Goal: Task Accomplishment & Management: Complete application form

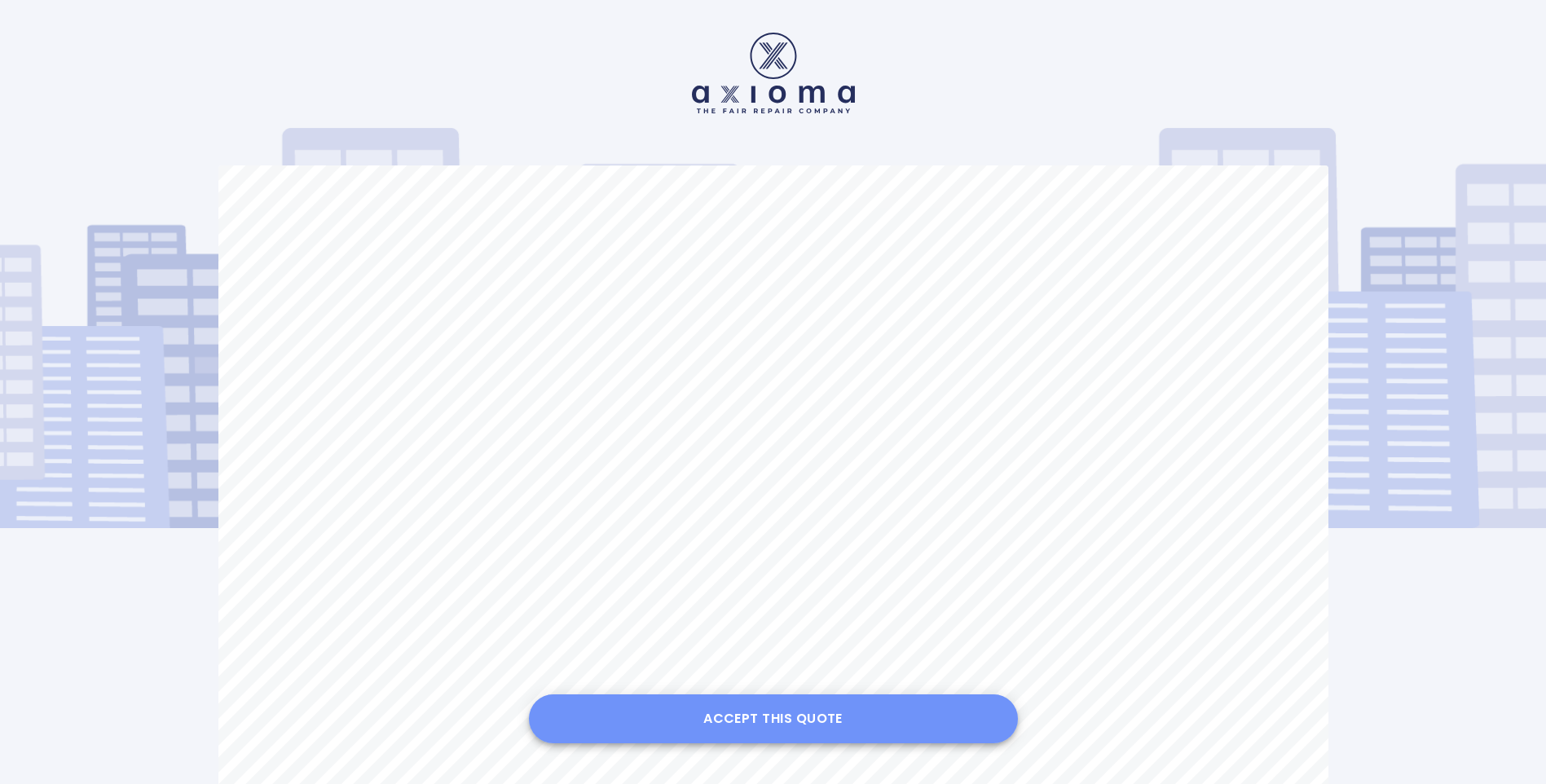
click at [774, 710] on button "Accept this Quote" at bounding box center [773, 719] width 489 height 49
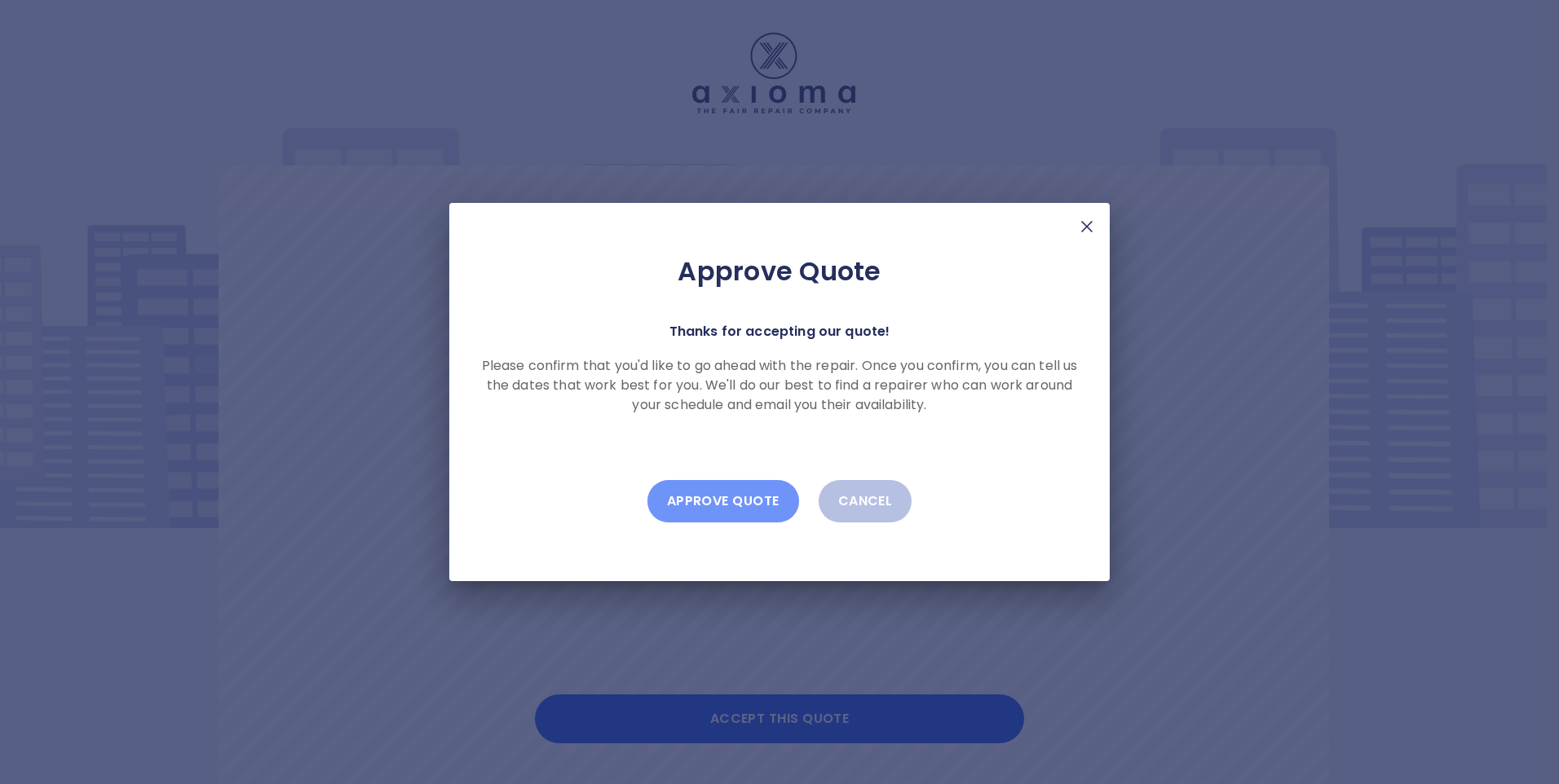
click at [725, 493] on button "Approve Quote" at bounding box center [723, 501] width 152 height 42
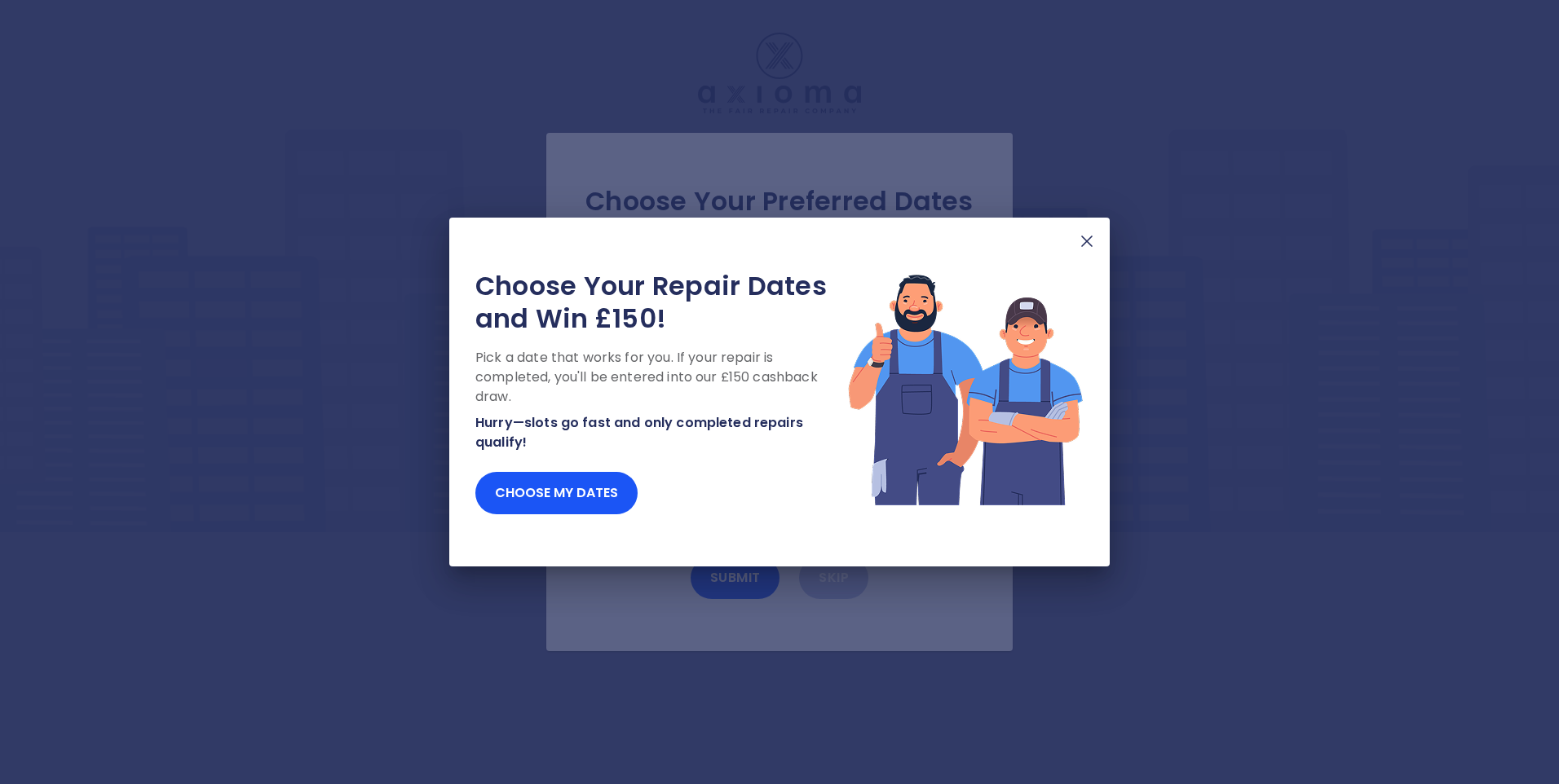
click at [1086, 240] on img at bounding box center [1086, 241] width 20 height 20
click at [1085, 235] on img at bounding box center [1086, 241] width 20 height 20
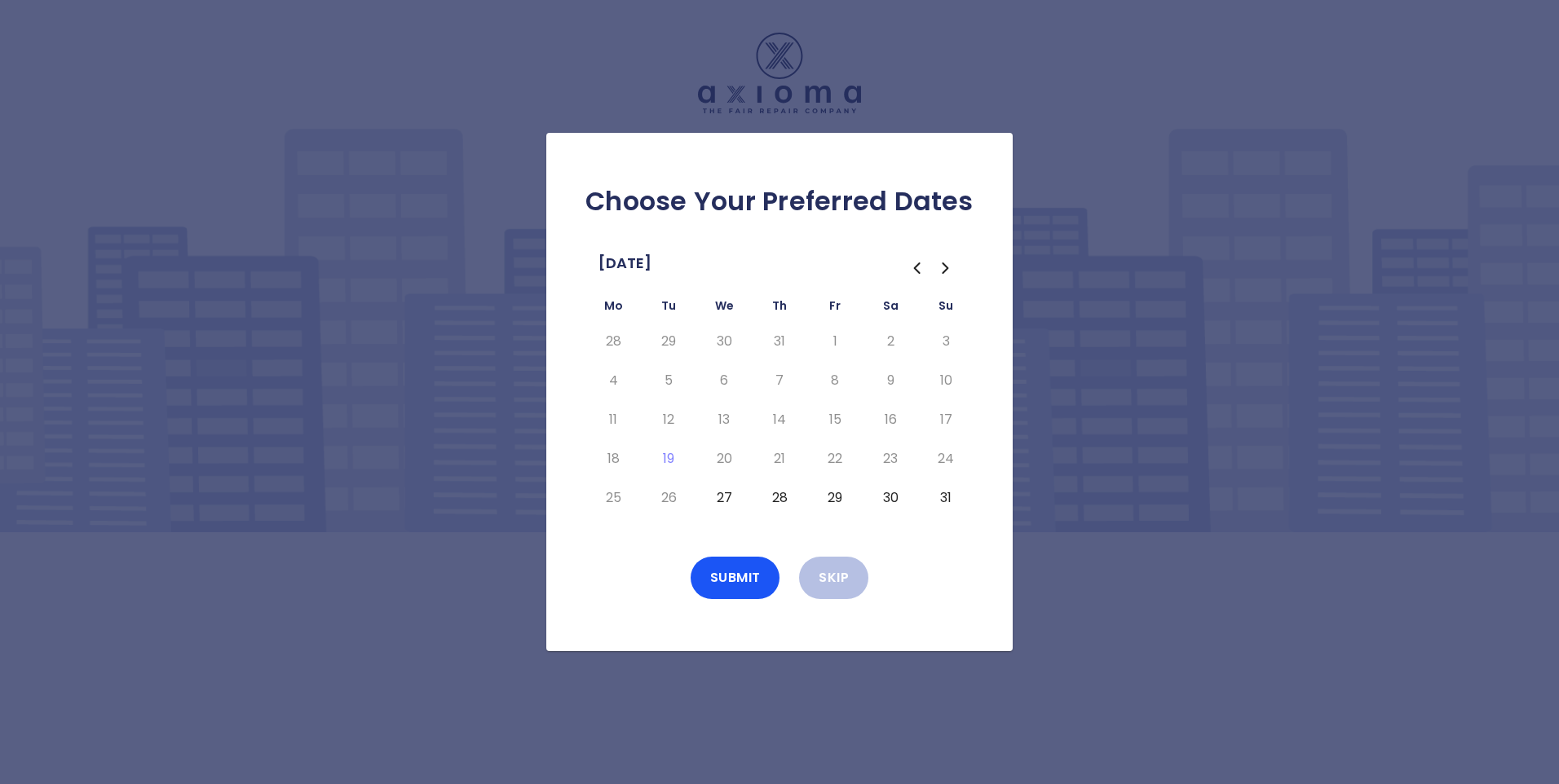
click at [726, 493] on button "27" at bounding box center [724, 498] width 30 height 26
click at [782, 493] on button "28" at bounding box center [779, 498] width 30 height 26
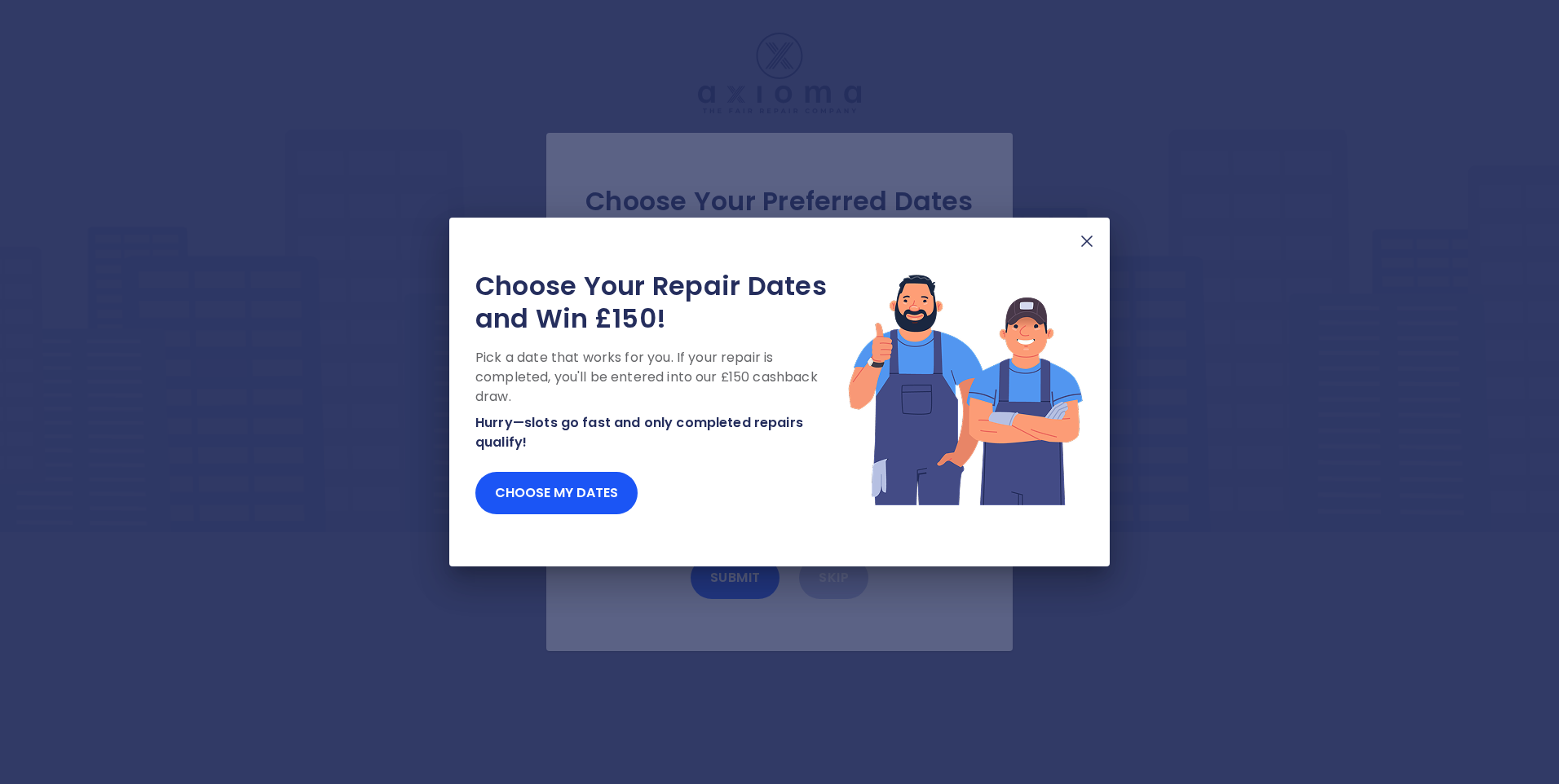
click at [1085, 238] on img at bounding box center [1086, 241] width 20 height 20
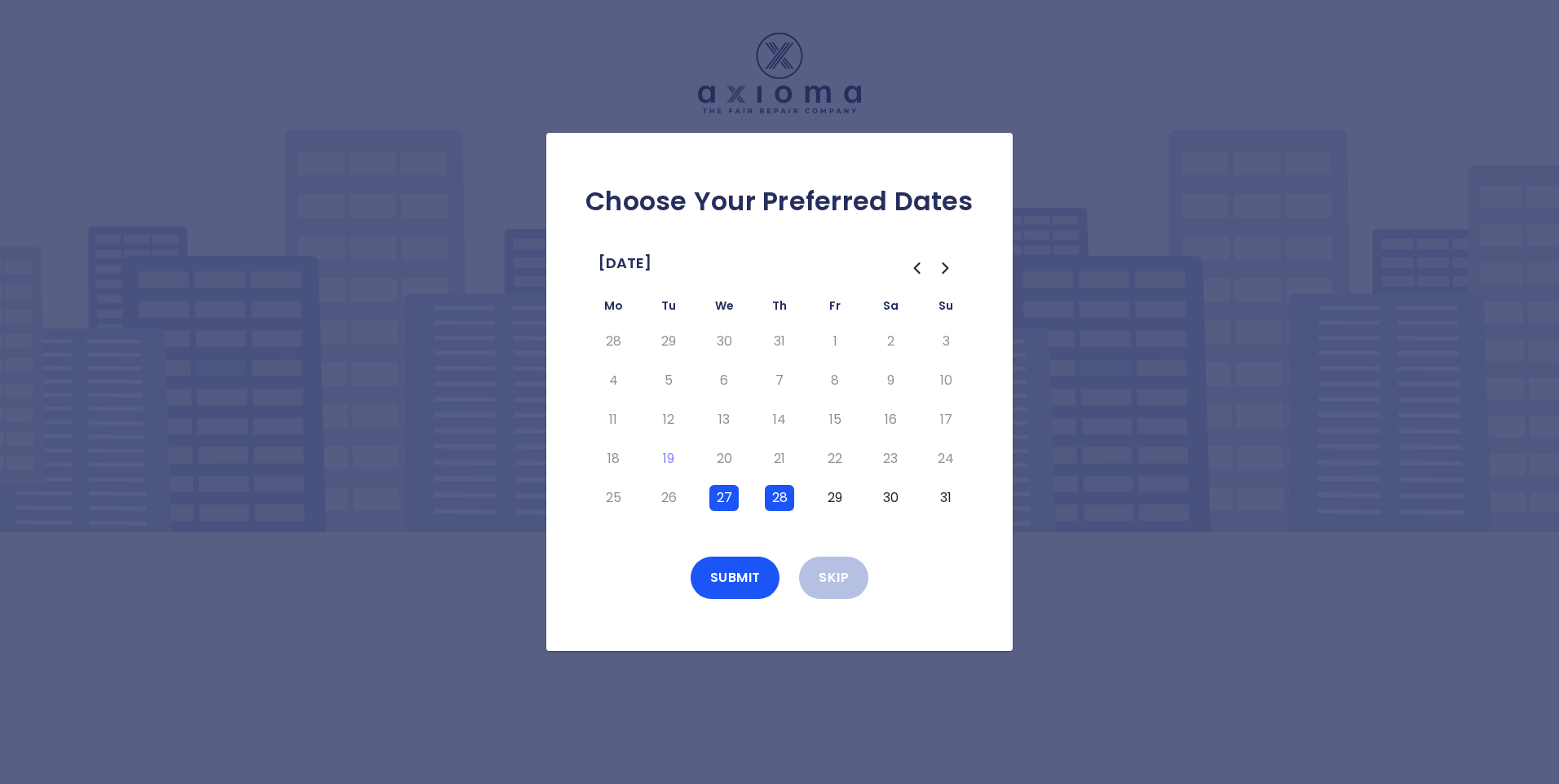
click at [892, 495] on button "30" at bounding box center [890, 498] width 30 height 26
click at [733, 570] on button "Submit" at bounding box center [736, 578] width 90 height 42
